Goal: Navigation & Orientation: Find specific page/section

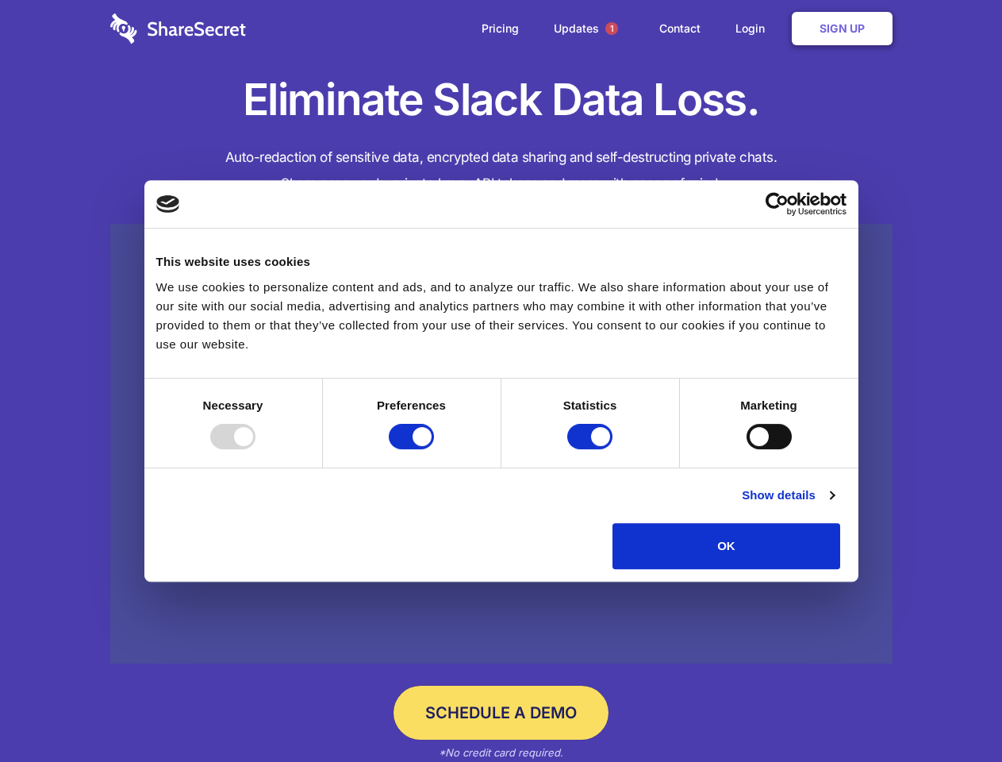
click at [255, 449] on div at bounding box center [232, 436] width 45 height 25
click at [434, 449] on input "Preferences" at bounding box center [411, 436] width 45 height 25
checkbox input "false"
click at [592, 449] on input "Statistics" at bounding box center [589, 436] width 45 height 25
checkbox input "false"
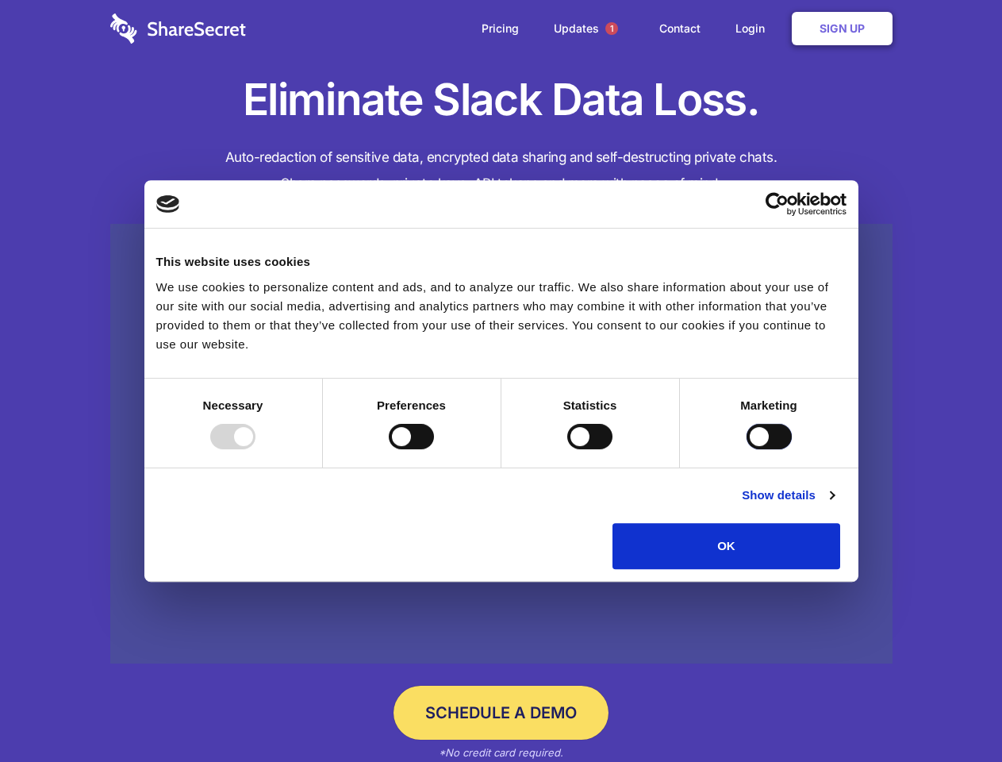
click at [747, 449] on input "Marketing" at bounding box center [769, 436] width 45 height 25
checkbox input "true"
click at [834, 505] on link "Show details" at bounding box center [788, 495] width 92 height 19
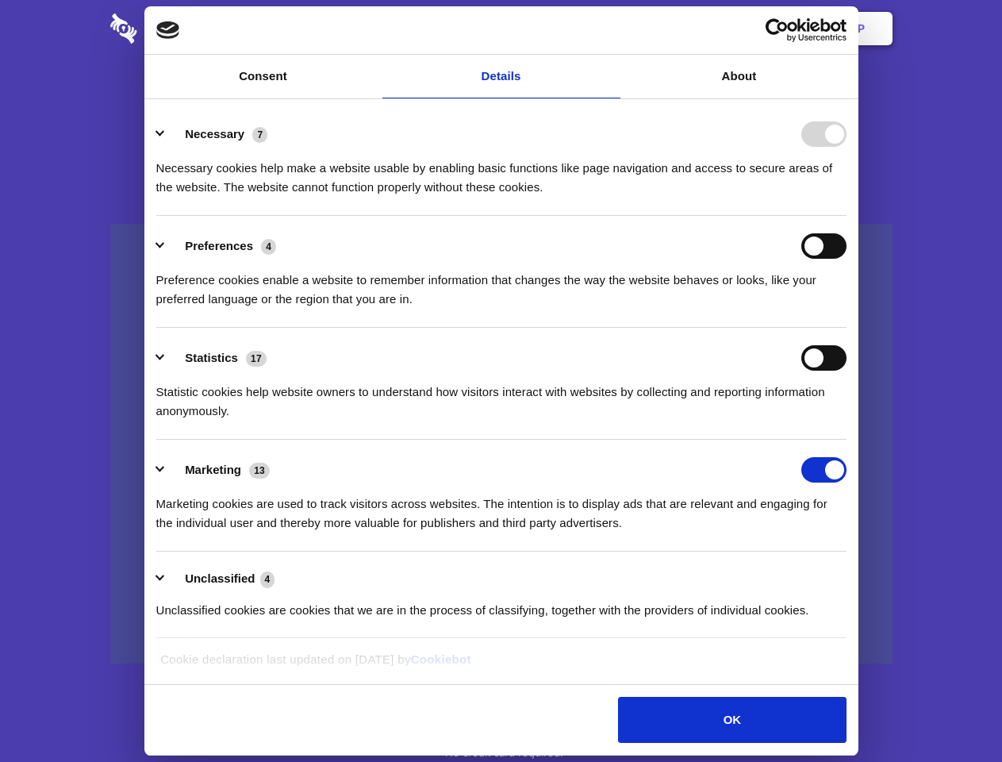
click at [847, 216] on li "Necessary 7 Necessary cookies help make a website usable by enabling basic func…" at bounding box center [501, 160] width 690 height 112
click at [611, 29] on span "1" at bounding box center [611, 28] width 13 height 13
